Goal: Transaction & Acquisition: Purchase product/service

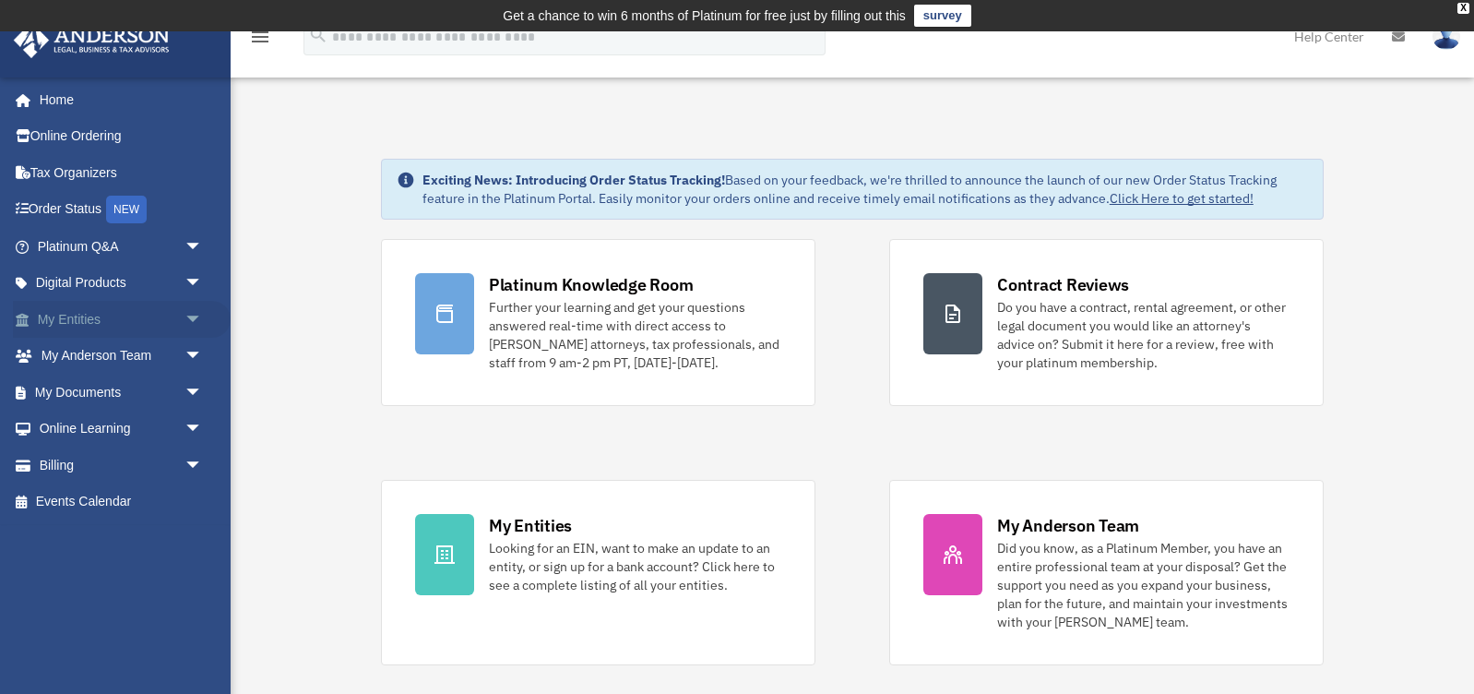
click at [194, 318] on span "arrow_drop_down" at bounding box center [202, 320] width 37 height 38
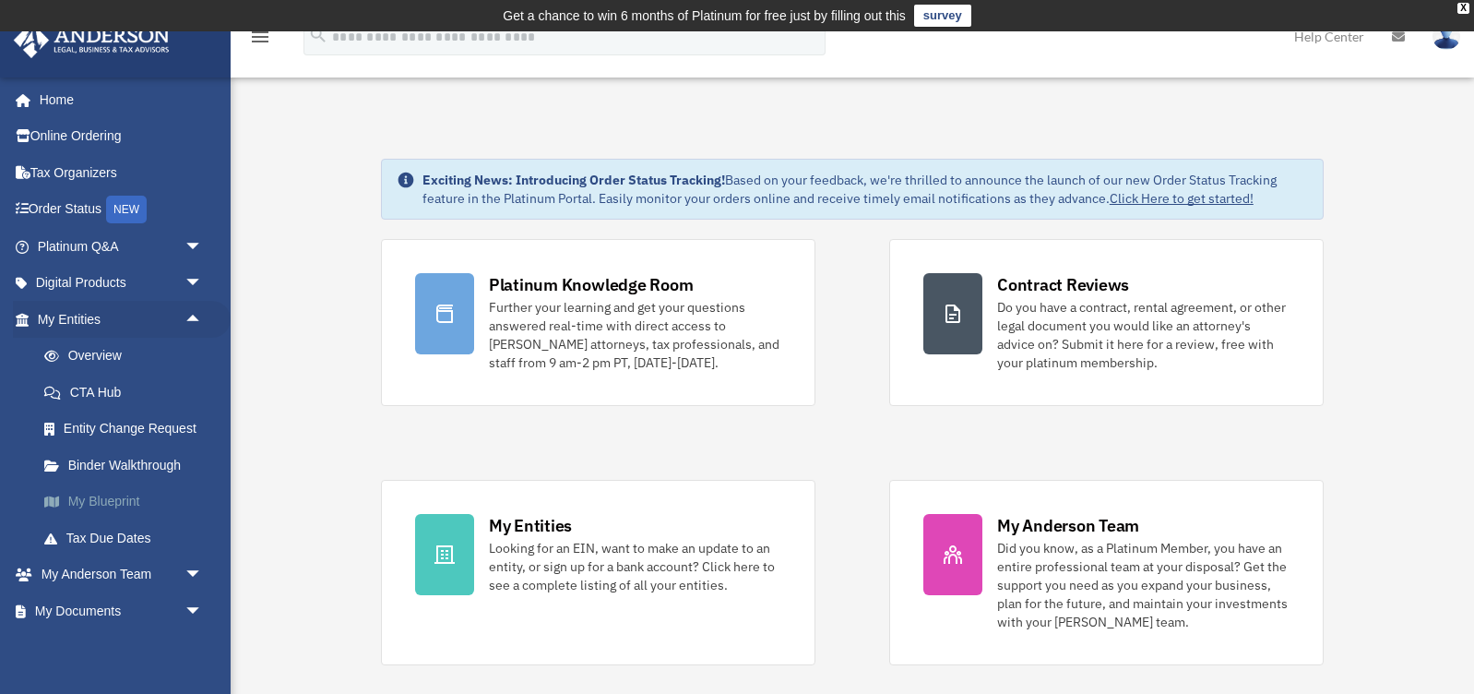
click at [116, 492] on link "My Blueprint" at bounding box center [128, 501] width 205 height 37
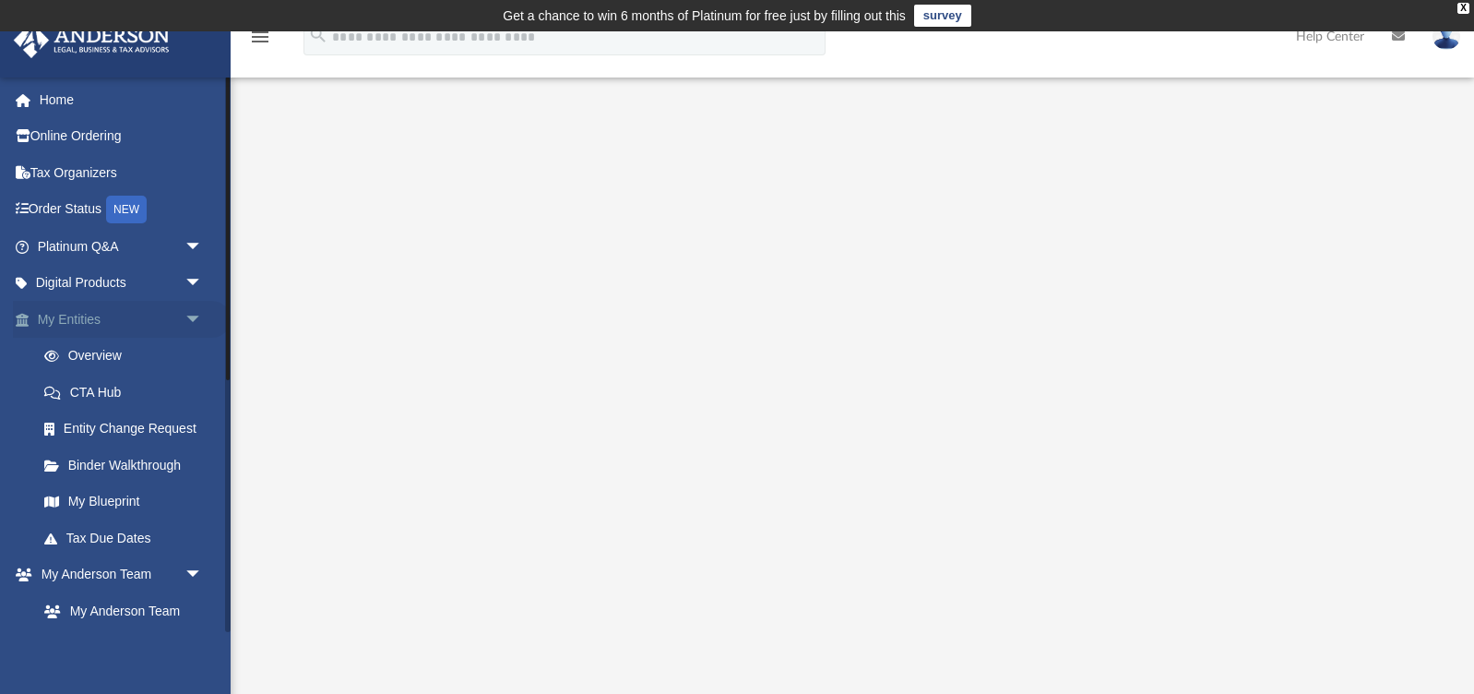
click at [194, 315] on span "arrow_drop_down" at bounding box center [202, 320] width 37 height 38
click at [54, 99] on link "Home" at bounding box center [122, 98] width 218 height 37
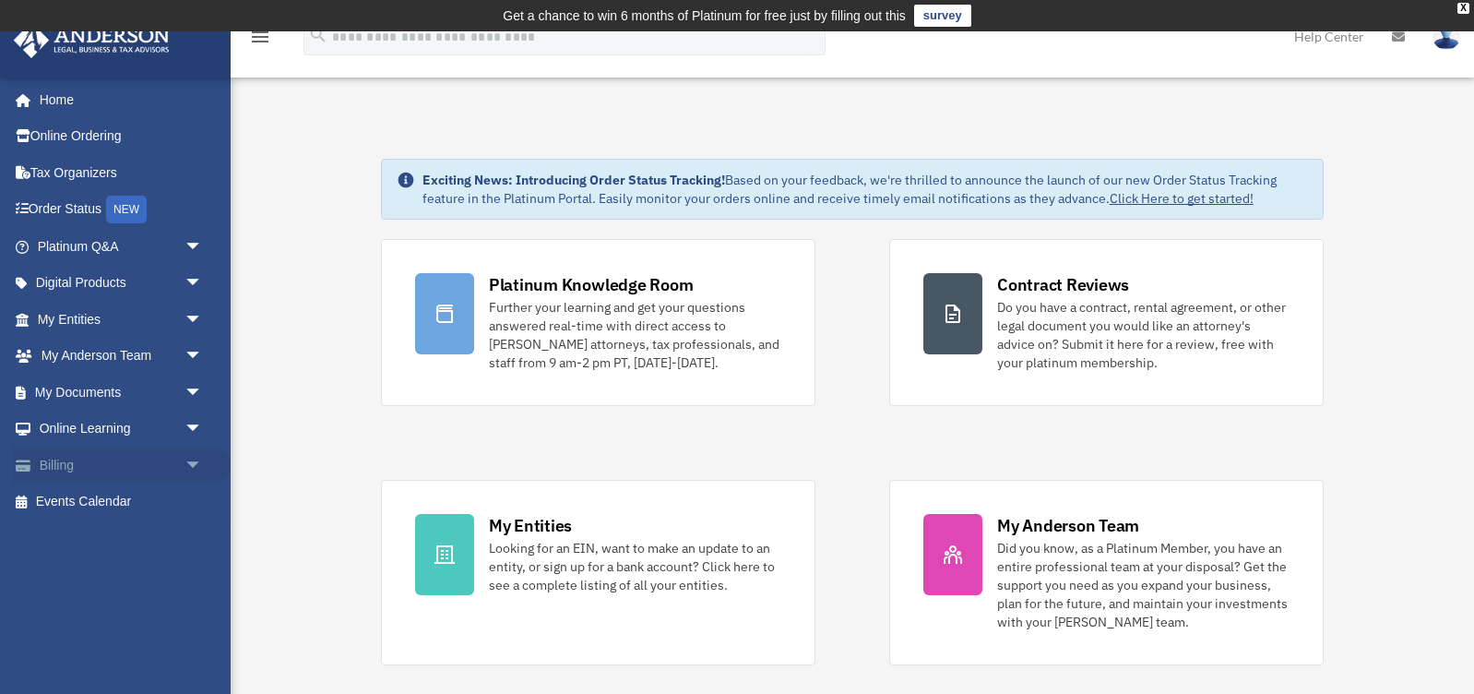
click at [196, 460] on span "arrow_drop_down" at bounding box center [202, 465] width 37 height 38
drag, startPoint x: 139, startPoint y: 500, endPoint x: 152, endPoint y: 500, distance: 12.9
click at [141, 501] on link "$ Open Invoices" at bounding box center [128, 502] width 205 height 38
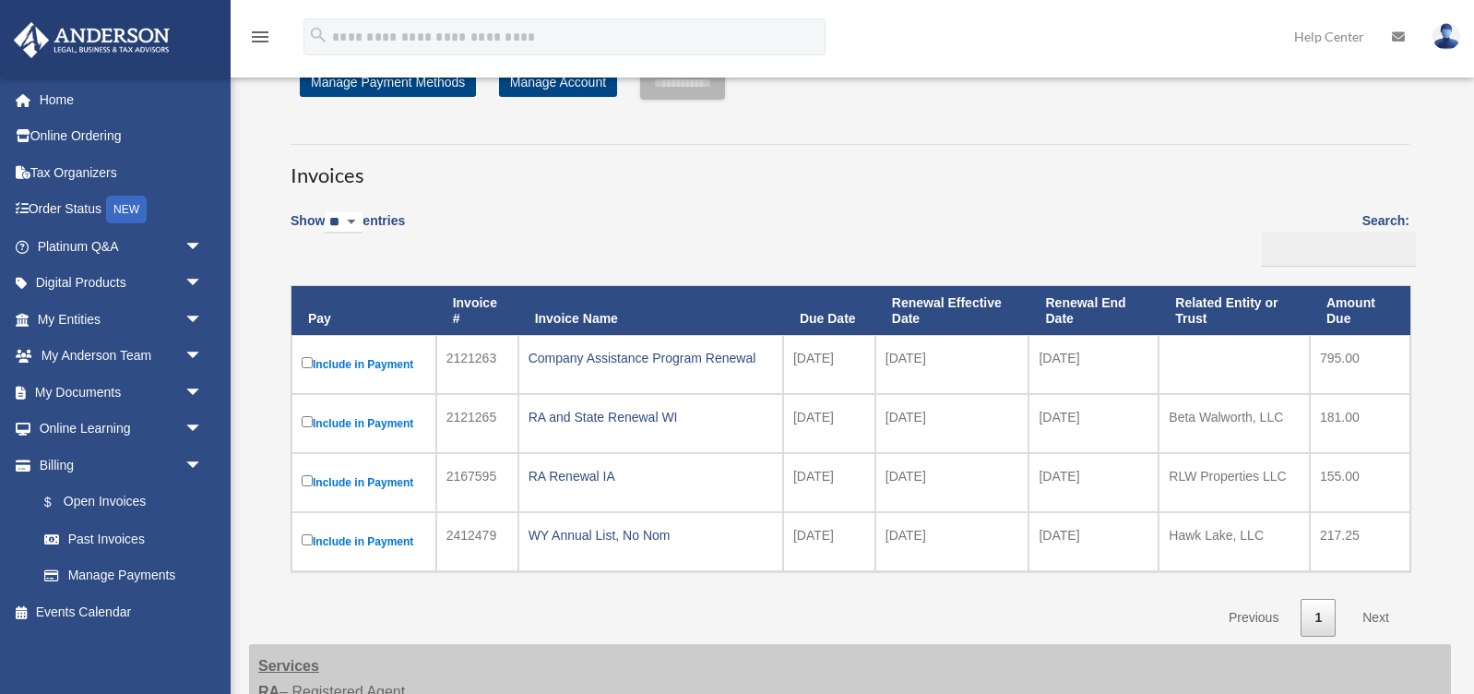
scroll to position [92, 0]
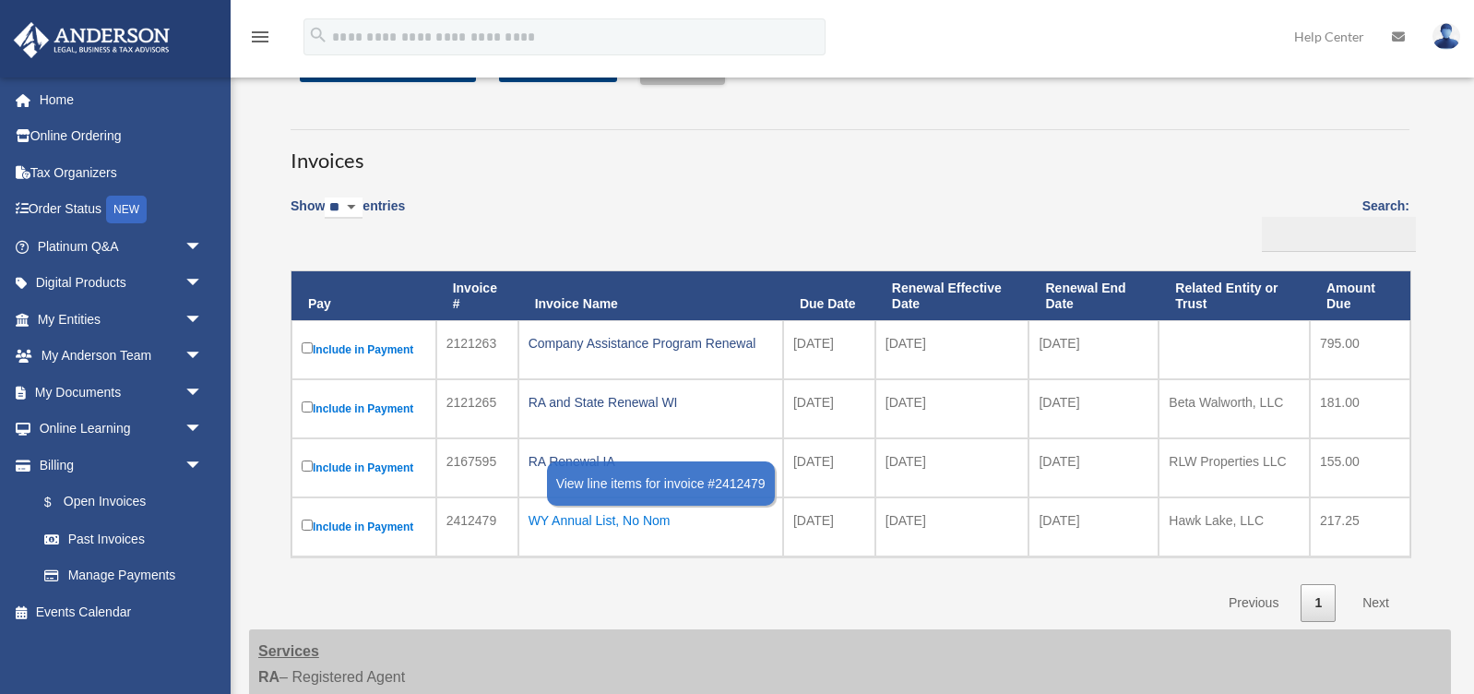
click at [579, 514] on div "WY Annual List, No Nom" at bounding box center [651, 520] width 244 height 26
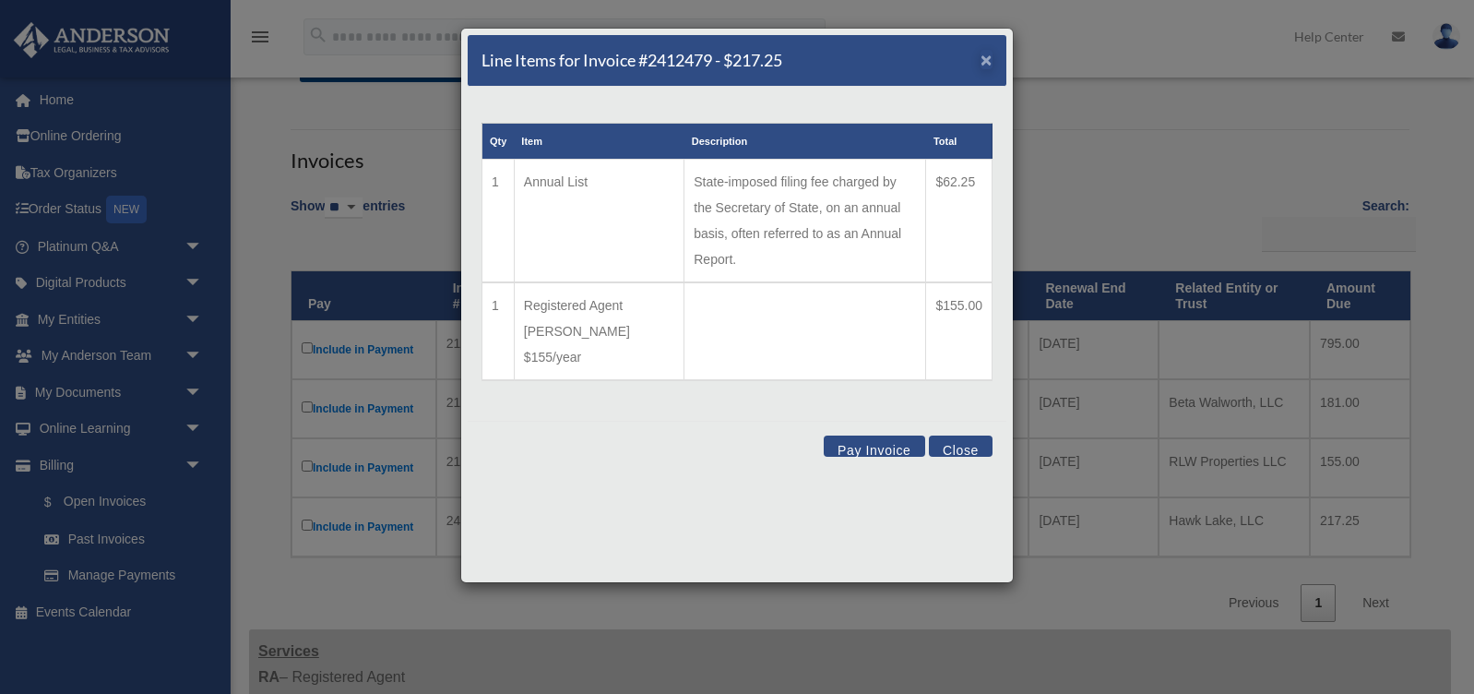
click at [985, 56] on span "×" at bounding box center [986, 59] width 12 height 21
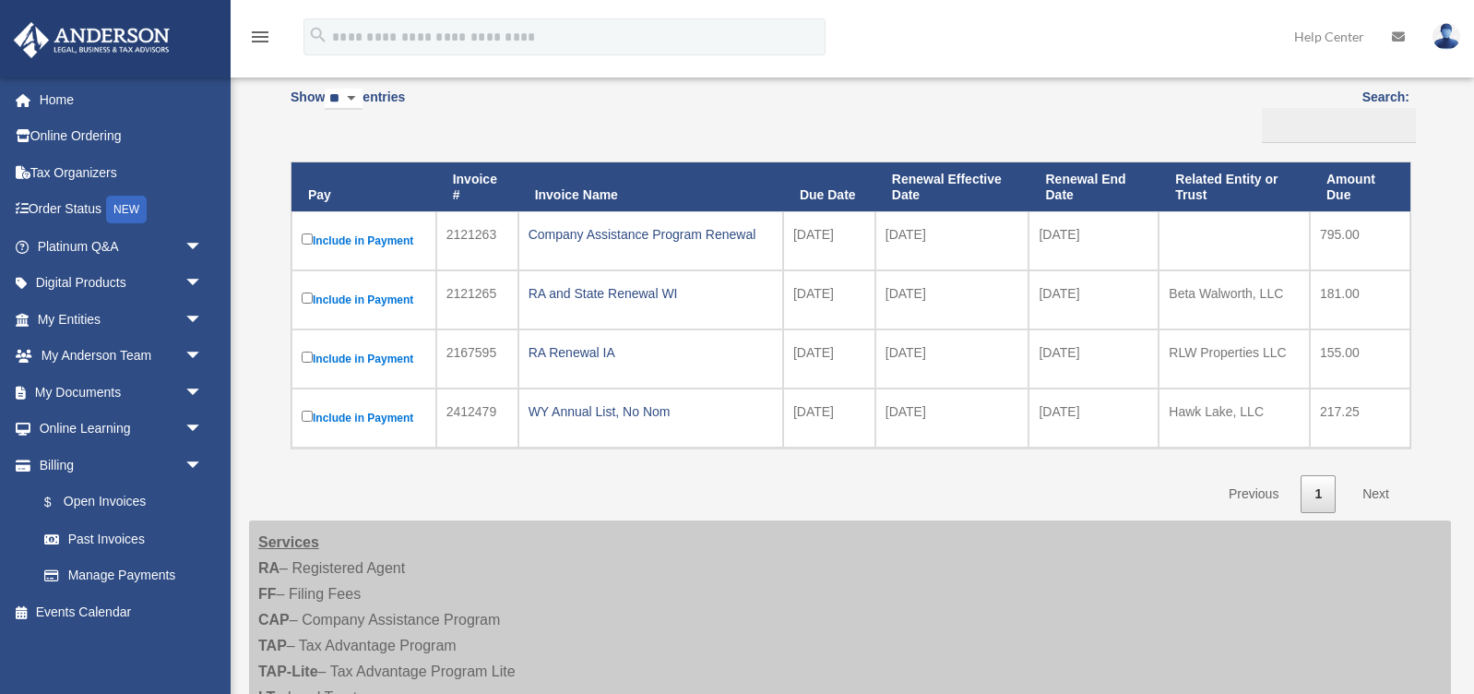
scroll to position [216, 0]
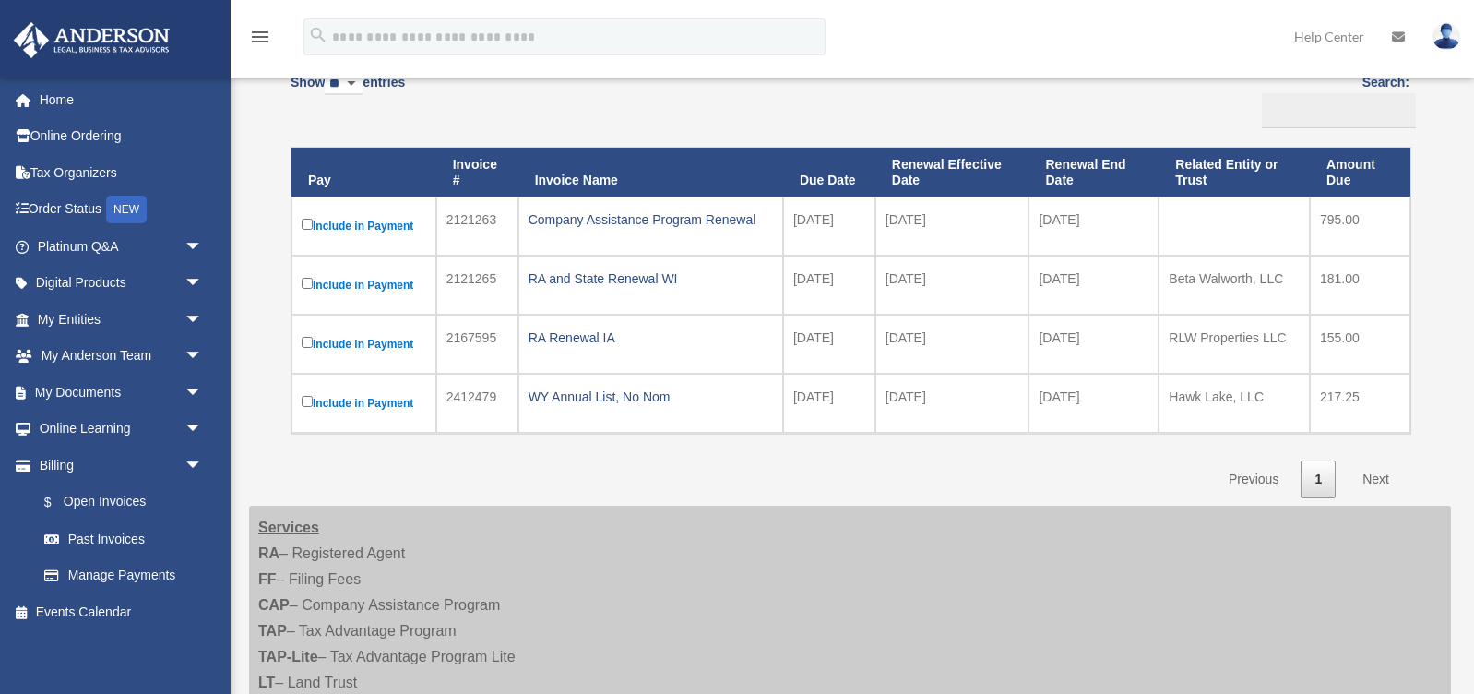
click at [1379, 480] on link "Next" at bounding box center [1376, 479] width 54 height 38
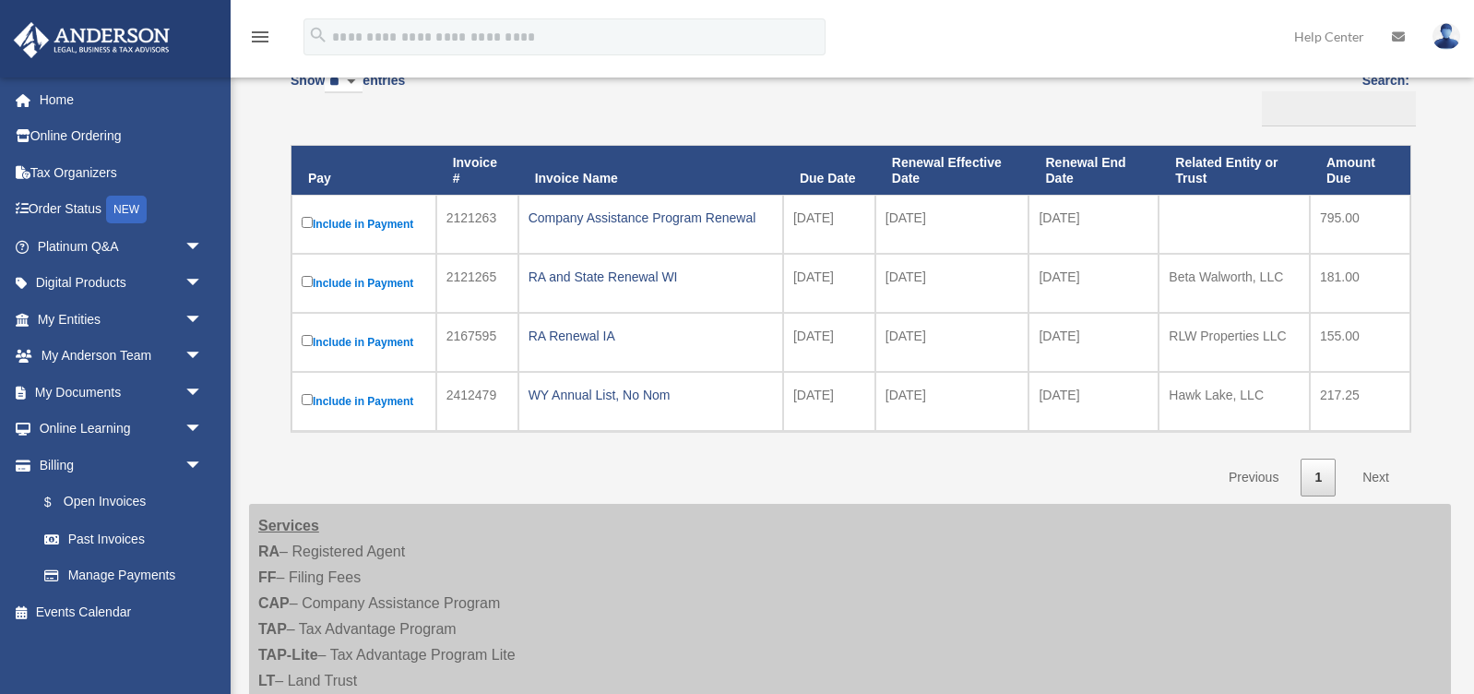
scroll to position [218, 0]
click at [1379, 476] on link "Next" at bounding box center [1376, 477] width 54 height 38
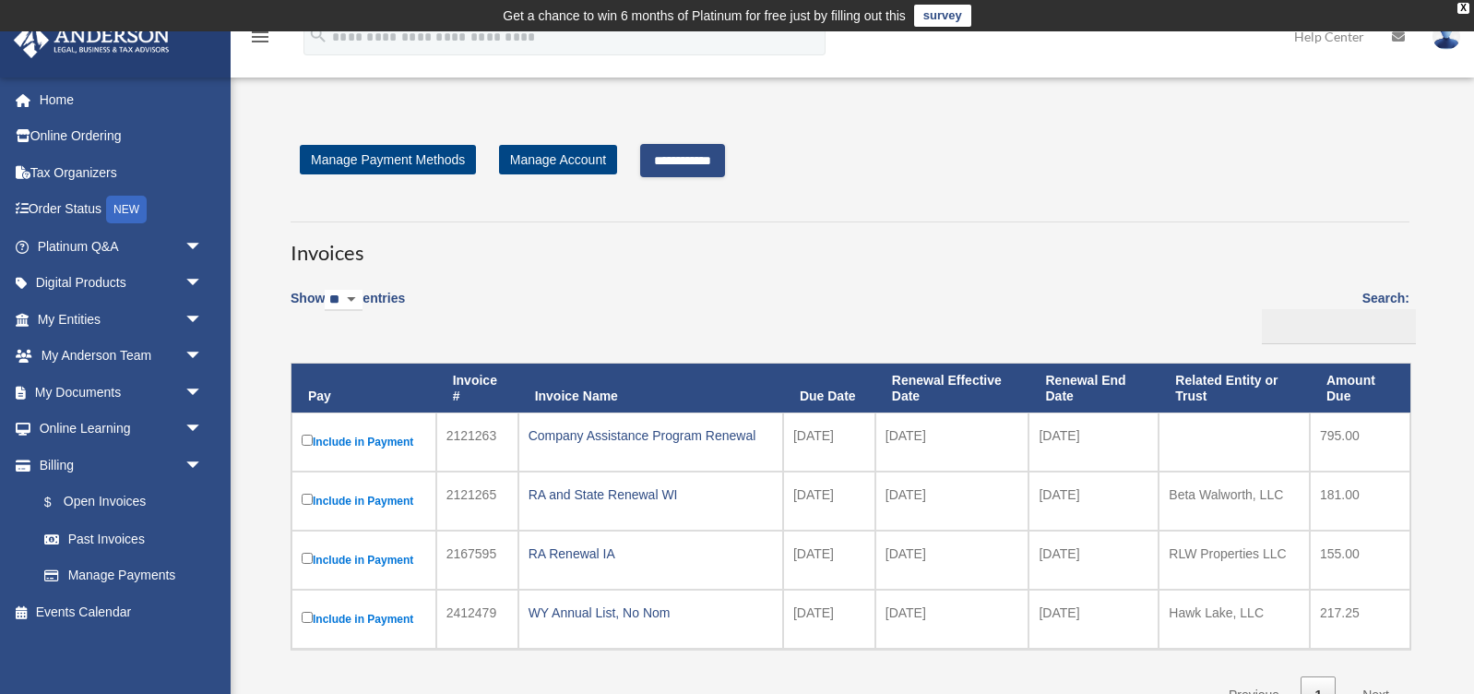
scroll to position [0, 0]
click at [708, 162] on input "**********" at bounding box center [682, 160] width 85 height 33
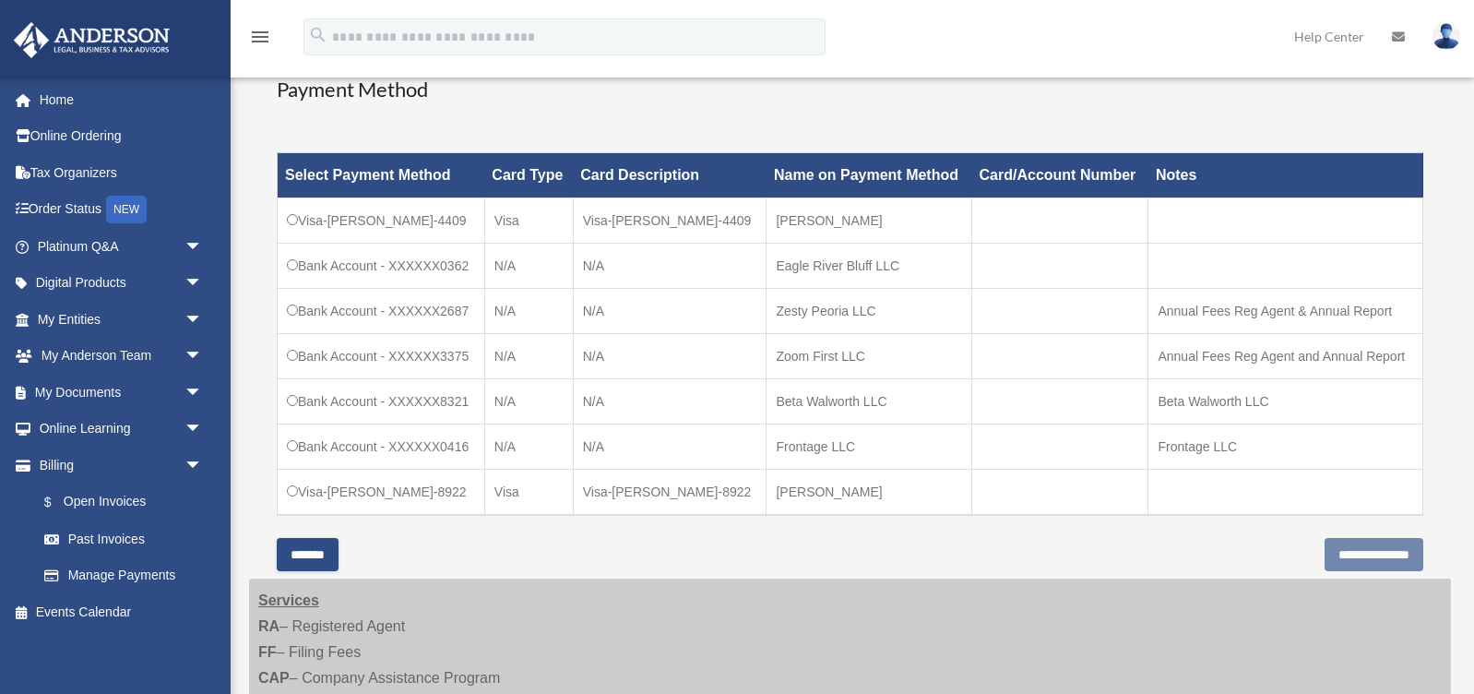
scroll to position [500, 0]
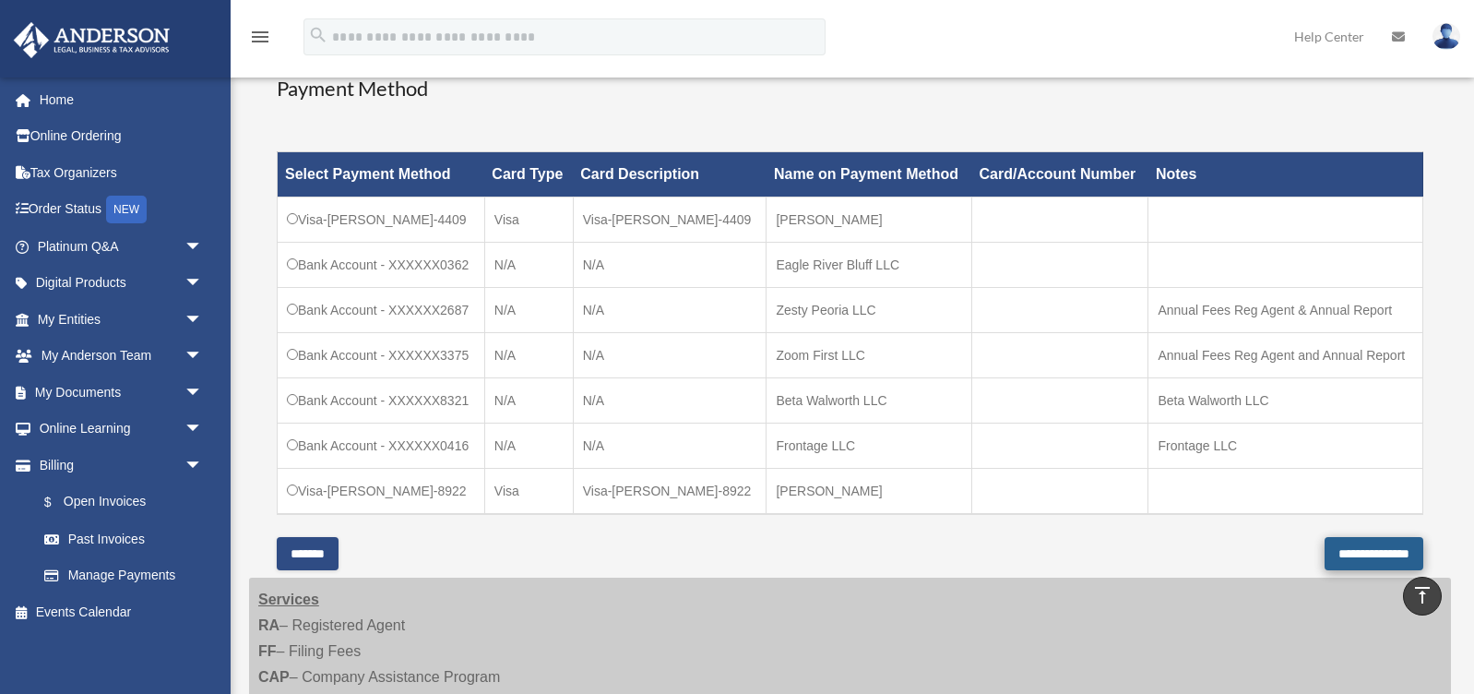
click at [1359, 555] on input "**********" at bounding box center [1374, 553] width 99 height 33
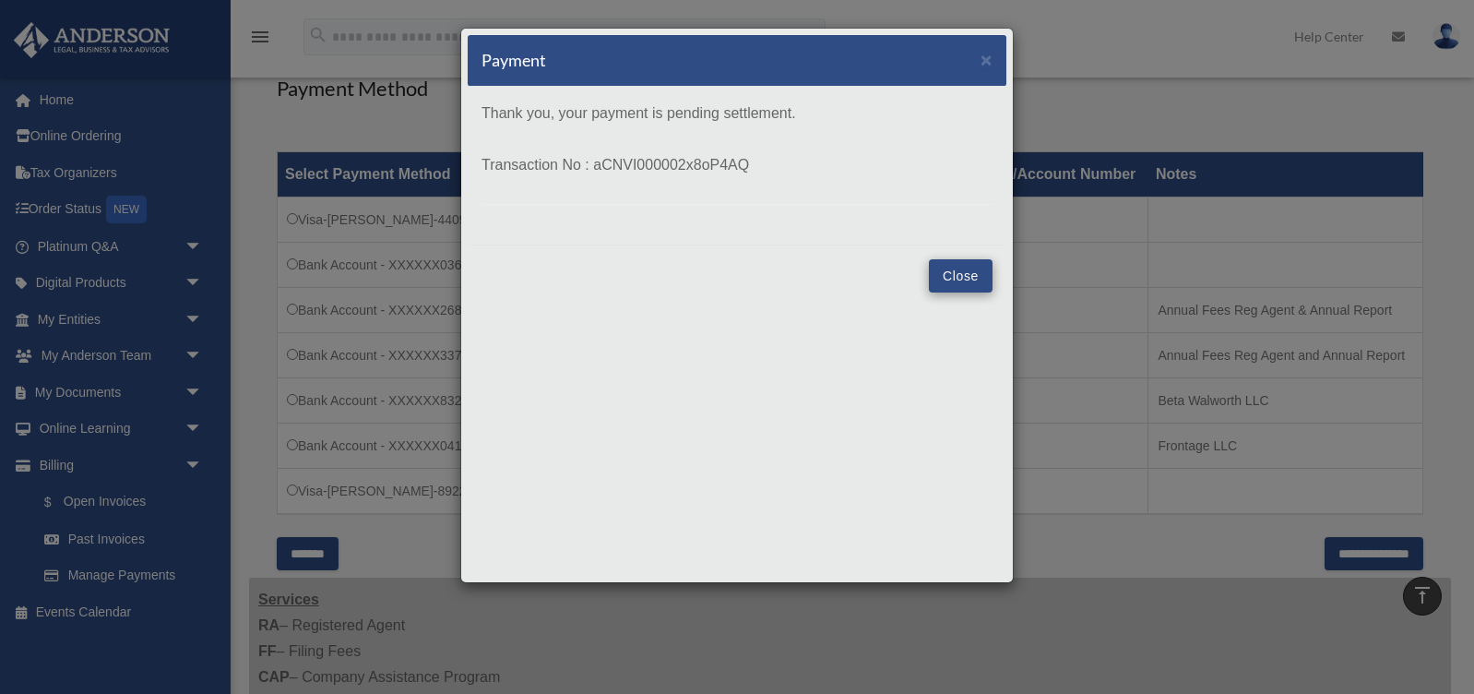
click at [957, 275] on button "Close" at bounding box center [961, 275] width 64 height 33
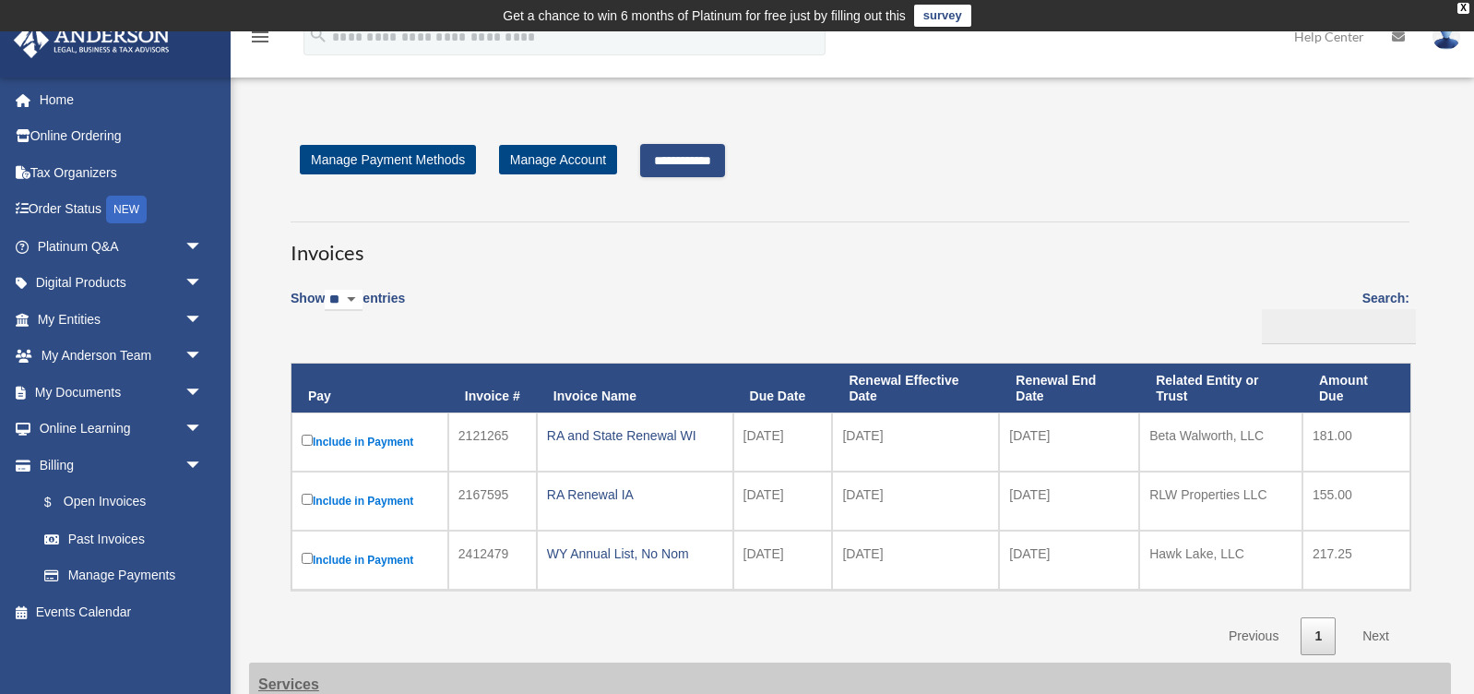
click at [1445, 42] on img at bounding box center [1446, 36] width 28 height 27
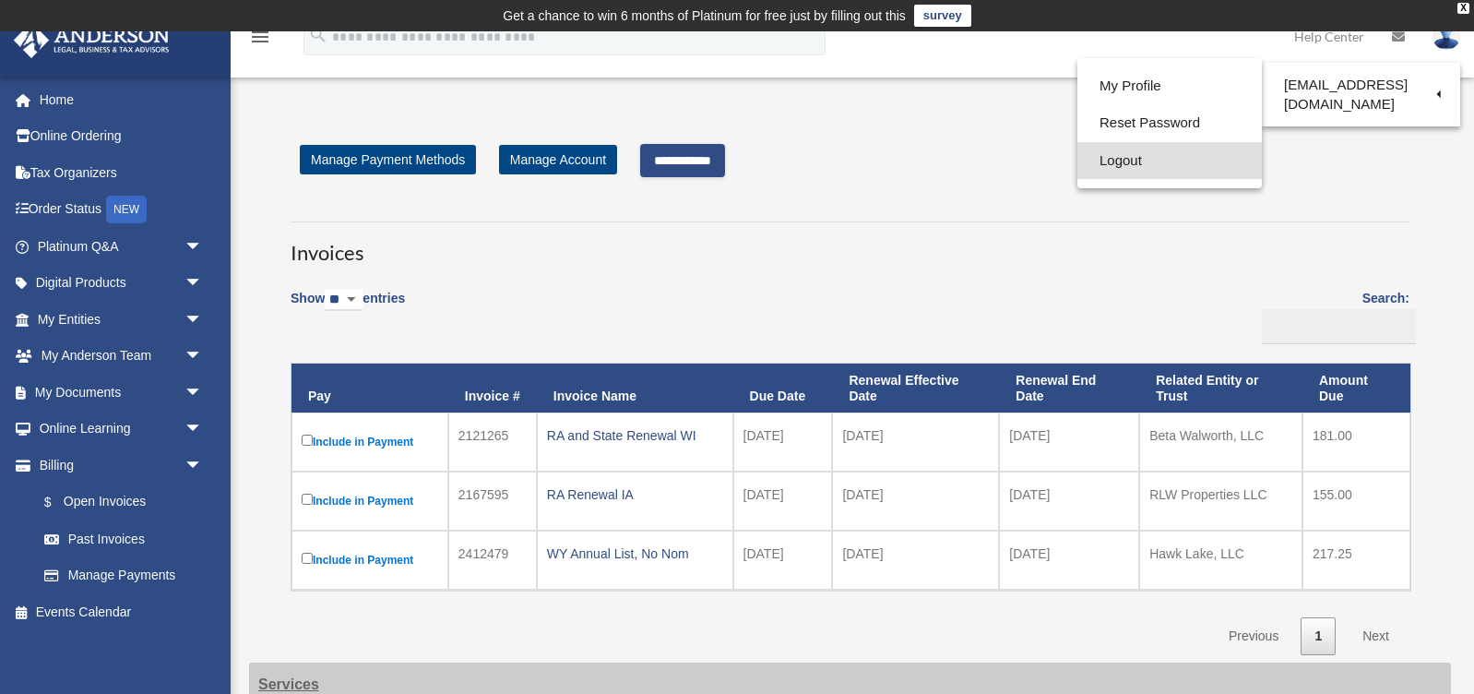
click at [1123, 160] on link "Logout" at bounding box center [1169, 161] width 184 height 38
